Goal: Entertainment & Leisure: Consume media (video, audio)

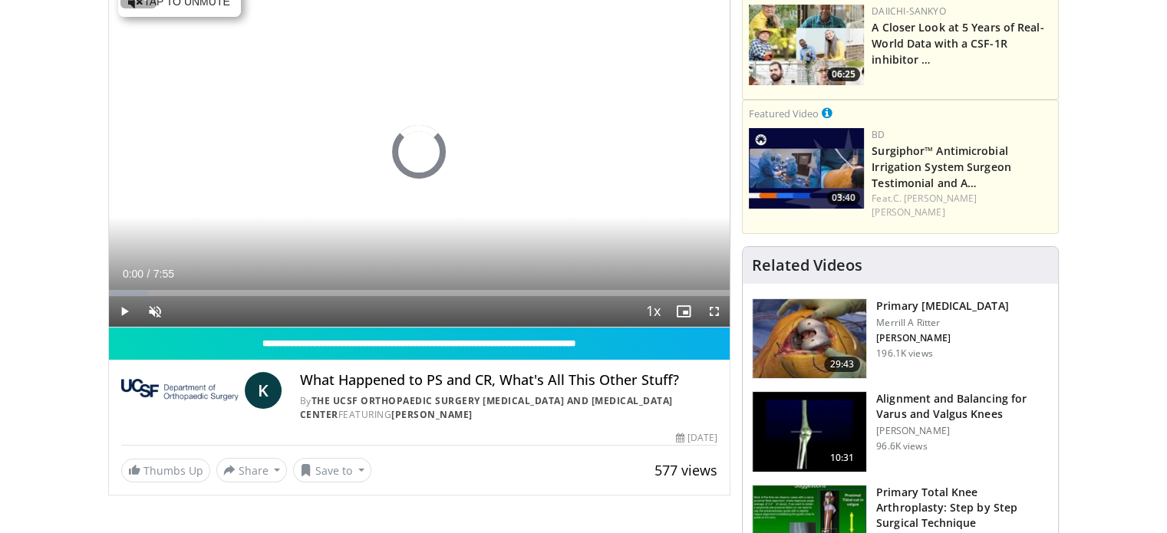
scroll to position [153, 0]
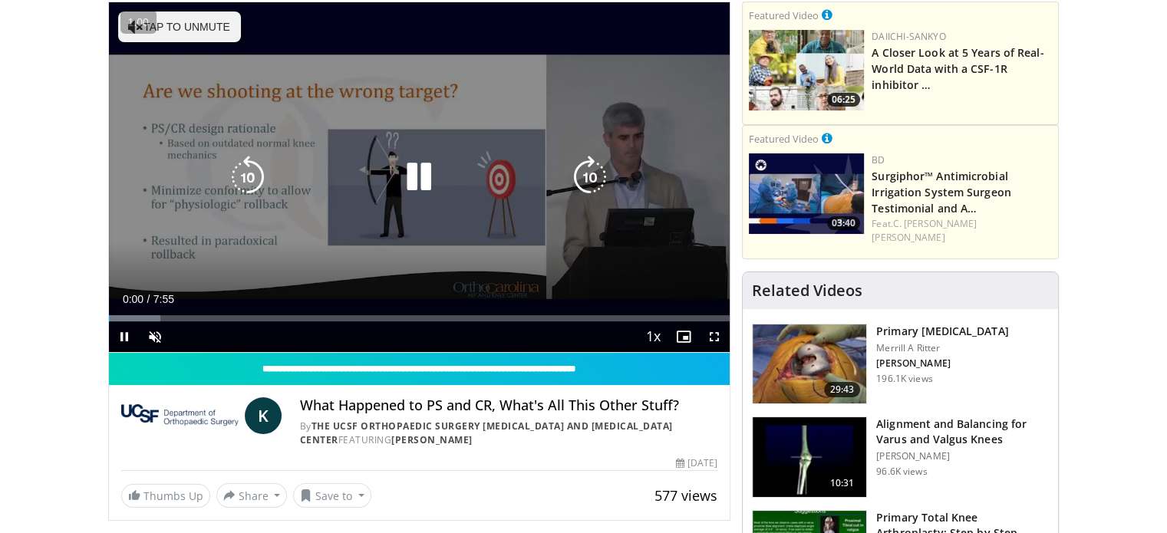
click at [421, 190] on icon "Video Player" at bounding box center [419, 177] width 43 height 43
click at [422, 183] on icon "Video Player" at bounding box center [419, 177] width 43 height 43
click at [180, 24] on button "Tap to unmute" at bounding box center [179, 27] width 123 height 31
